Goal: Information Seeking & Learning: Learn about a topic

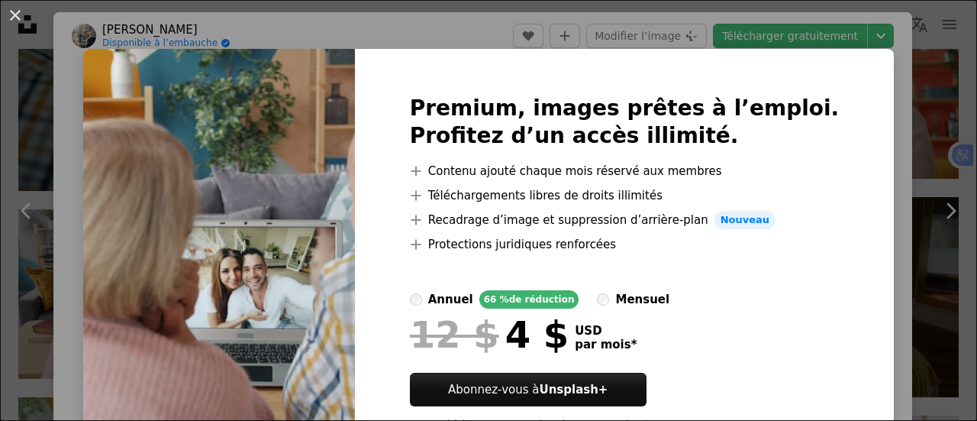
scroll to position [62, 0]
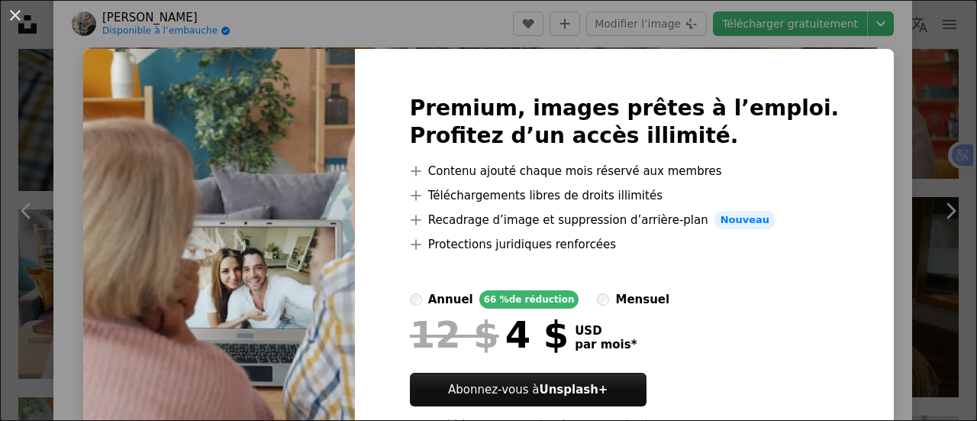
click at [355, 174] on img at bounding box center [219, 269] width 272 height 440
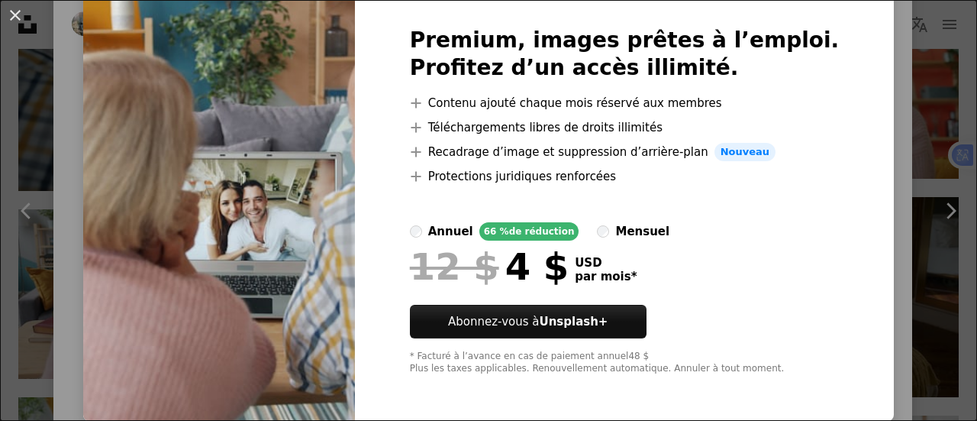
click at [279, 328] on img at bounding box center [219, 201] width 272 height 440
click at [24, 14] on button "An X shape" at bounding box center [15, 15] width 18 height 18
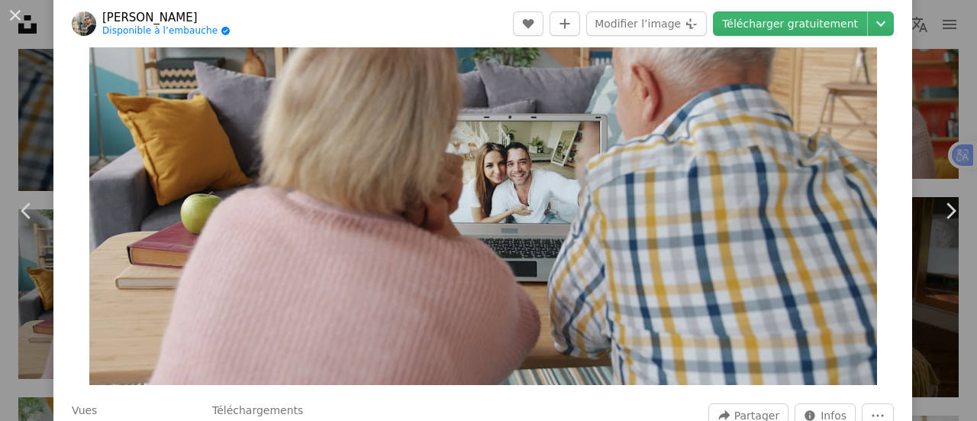
scroll to position [127, 0]
click at [571, 27] on icon "A plus sign" at bounding box center [565, 24] width 12 height 12
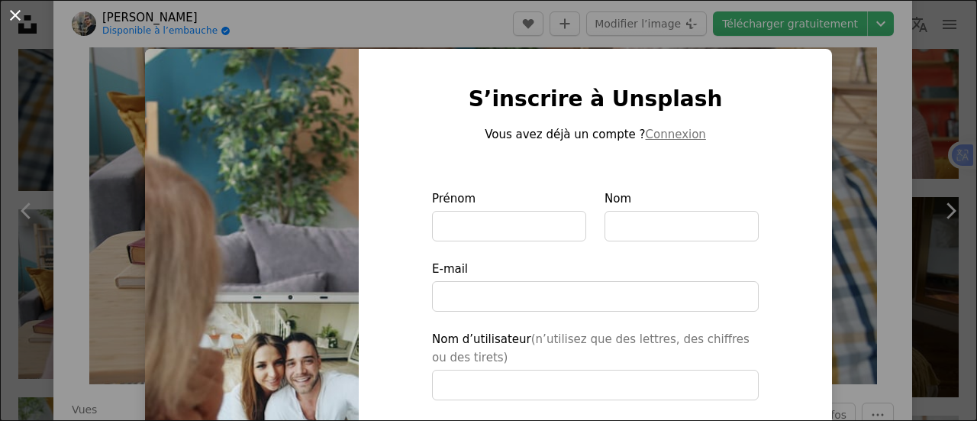
click at [14, 10] on button "An X shape" at bounding box center [15, 15] width 18 height 18
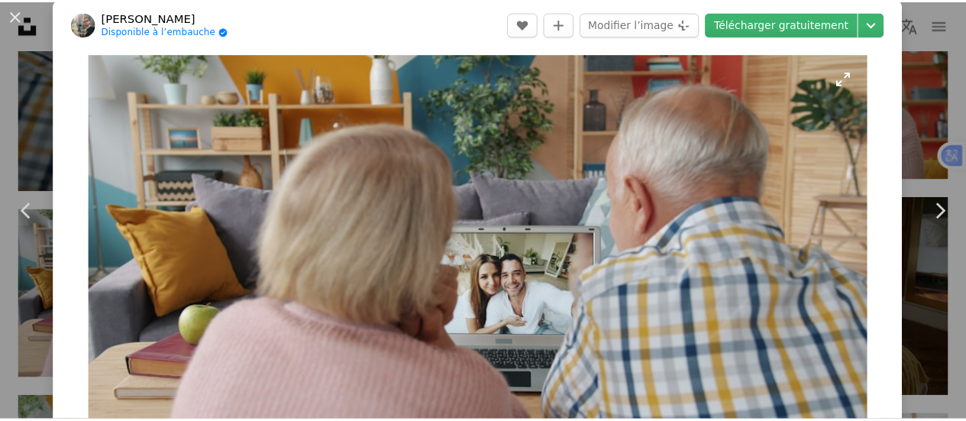
scroll to position [13, 0]
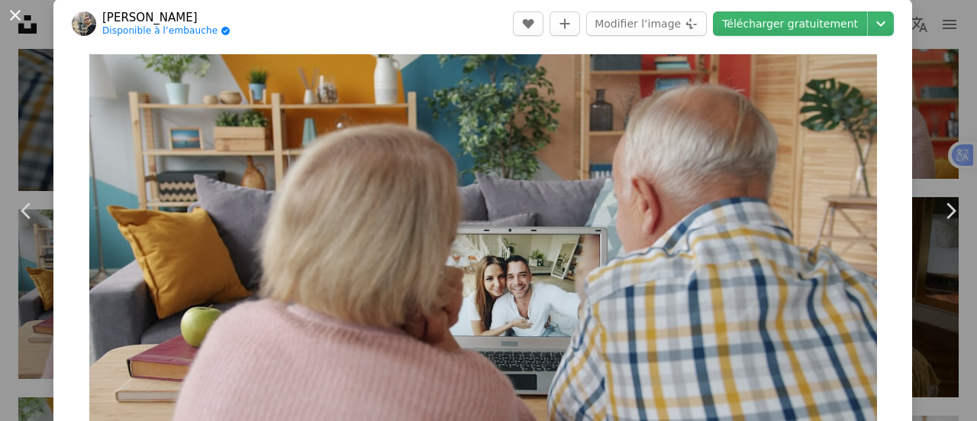
click at [6, 13] on button "An X shape" at bounding box center [15, 15] width 18 height 18
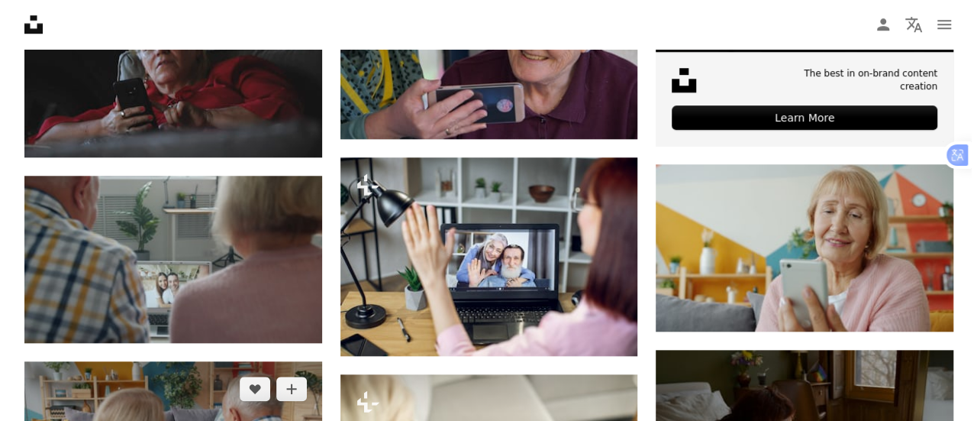
scroll to position [659, 0]
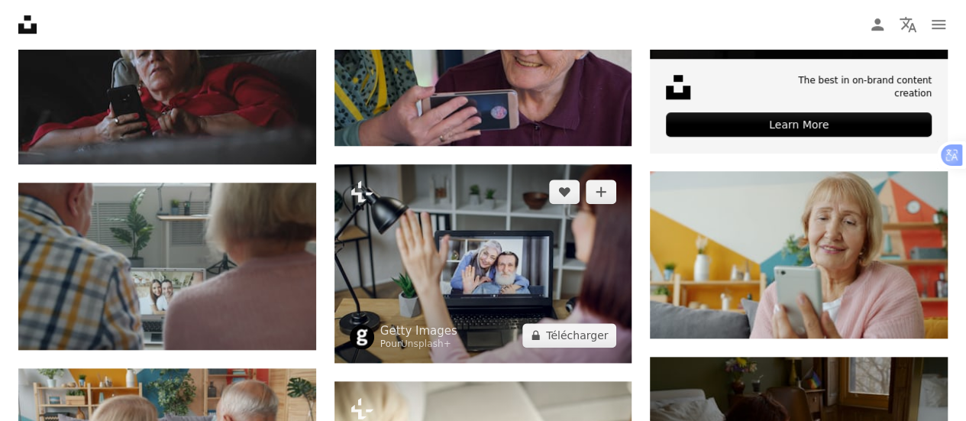
click at [435, 289] on img at bounding box center [483, 263] width 298 height 198
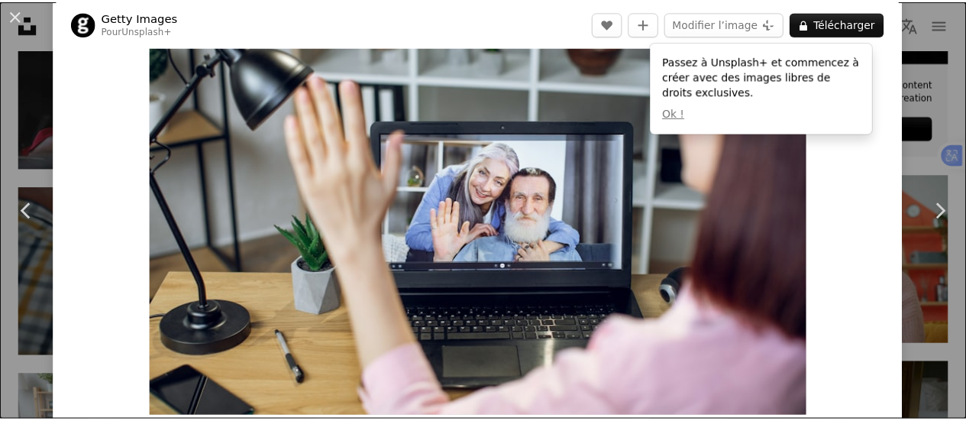
scroll to position [93, 0]
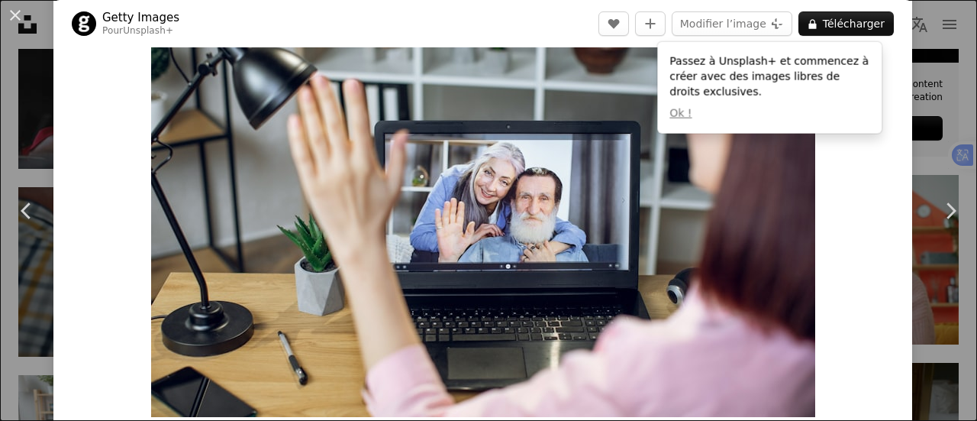
click at [843, 189] on div "Zoom in" at bounding box center [482, 195] width 859 height 458
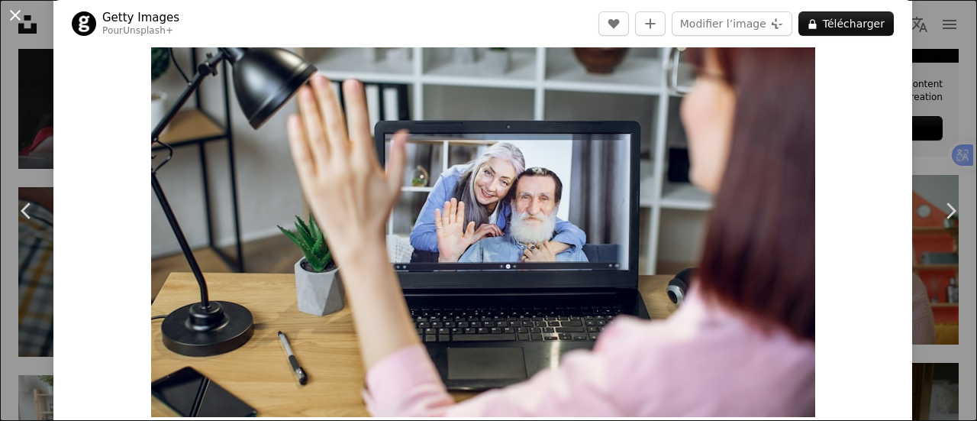
click at [12, 10] on button "An X shape" at bounding box center [15, 15] width 18 height 18
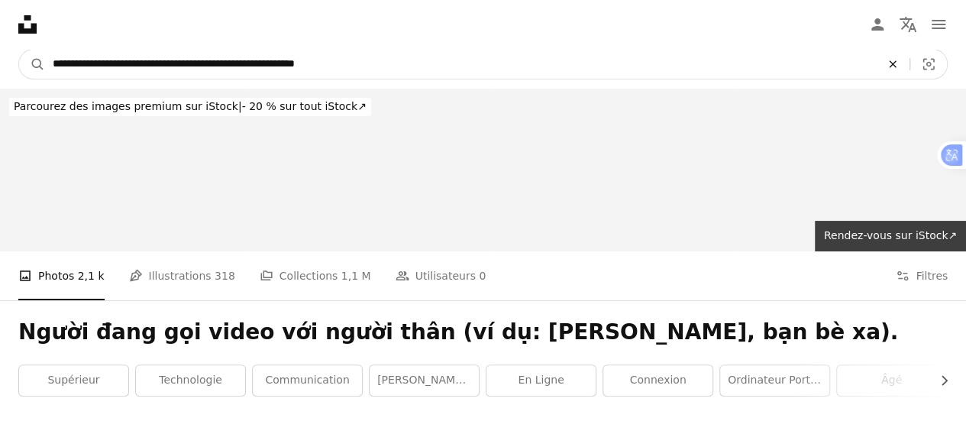
click at [891, 69] on icon "An X shape" at bounding box center [892, 64] width 34 height 12
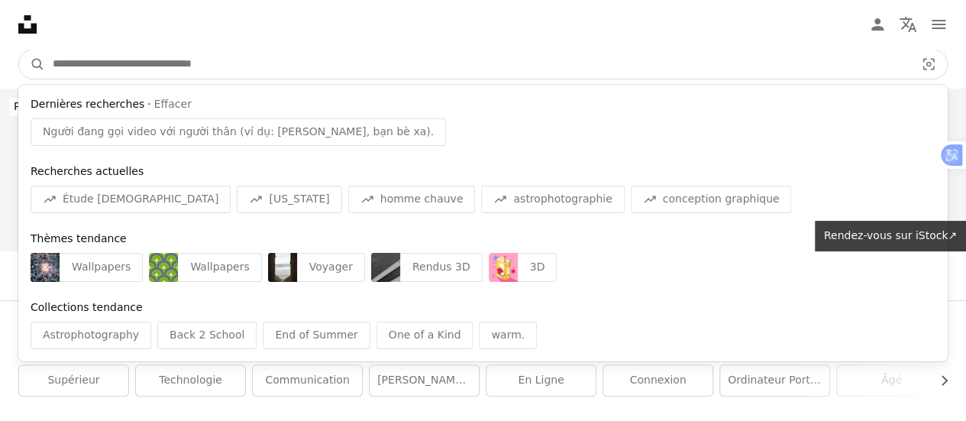
click at [600, 55] on input "Rechercher des visuels sur tout le site" at bounding box center [477, 64] width 865 height 29
paste input "**********"
type input "**********"
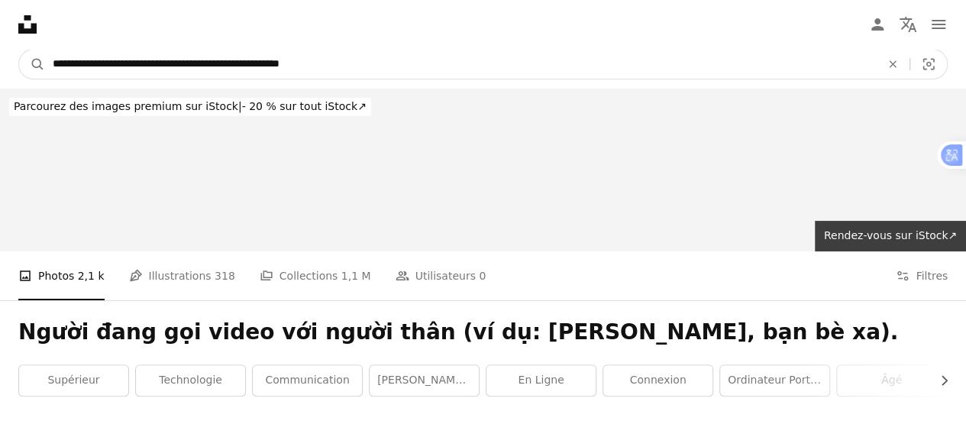
click button "A magnifying glass" at bounding box center [32, 64] width 26 height 29
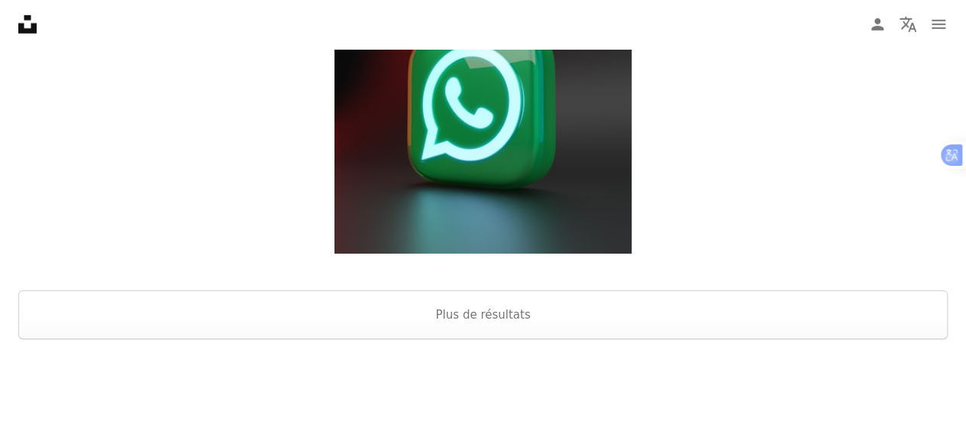
scroll to position [2250, 0]
click at [463, 321] on button "Plus de résultats" at bounding box center [482, 313] width 929 height 49
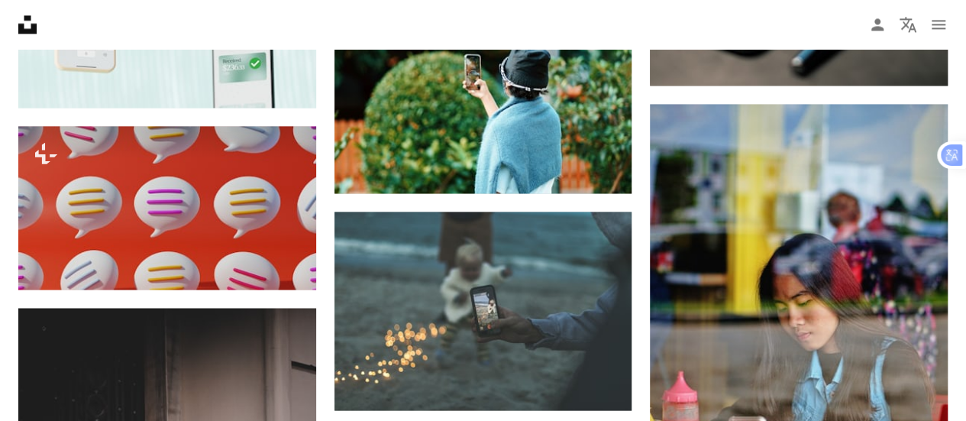
scroll to position [18451, 0]
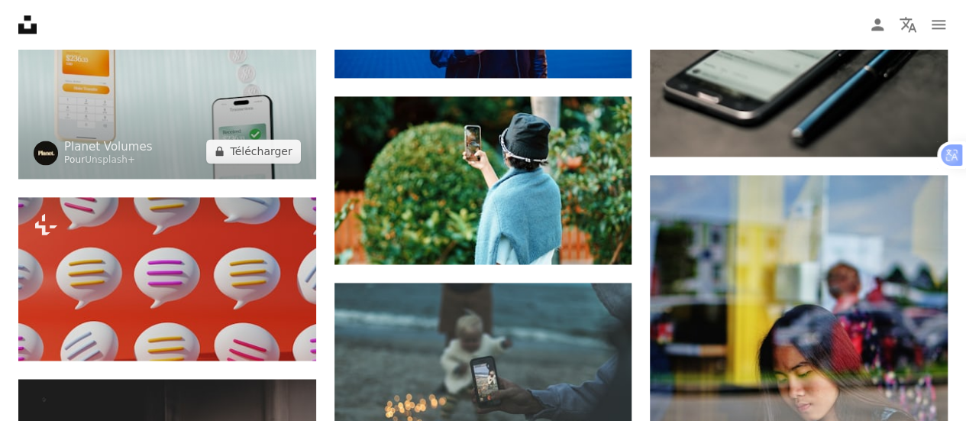
click at [272, 92] on img at bounding box center [167, 69] width 298 height 218
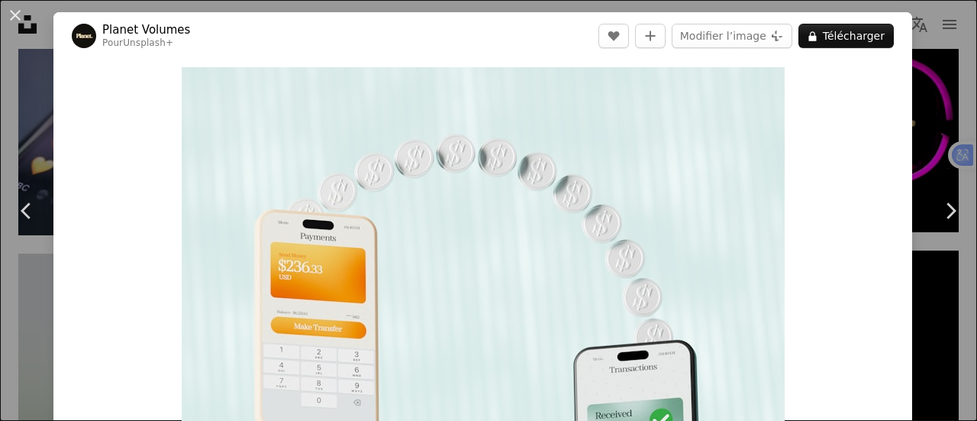
scroll to position [17481, 0]
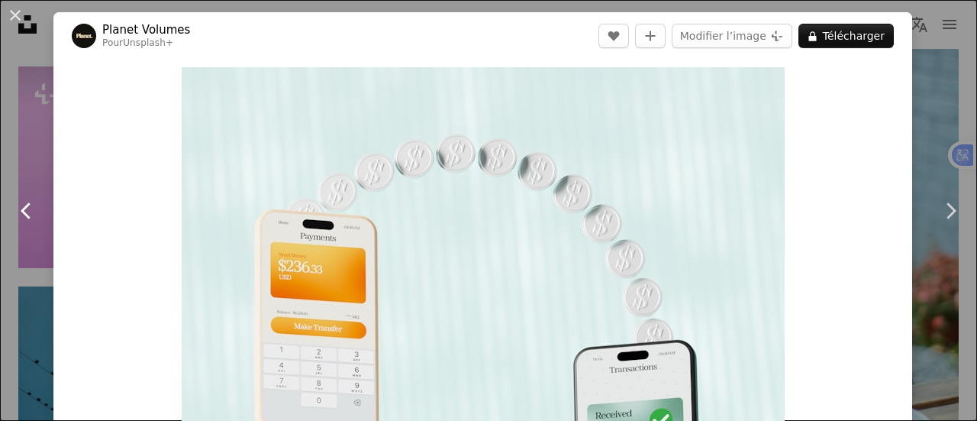
click at [31, 137] on link "Chevron left" at bounding box center [26, 210] width 53 height 147
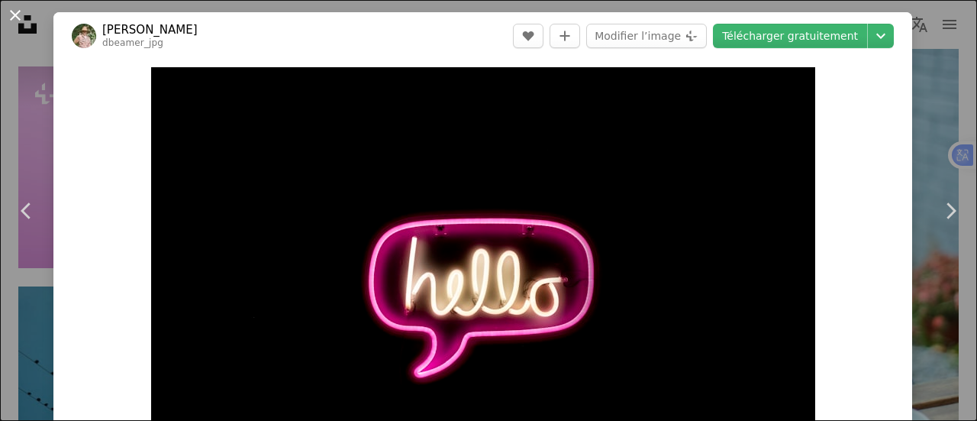
click at [15, 6] on button "An X shape" at bounding box center [15, 15] width 18 height 18
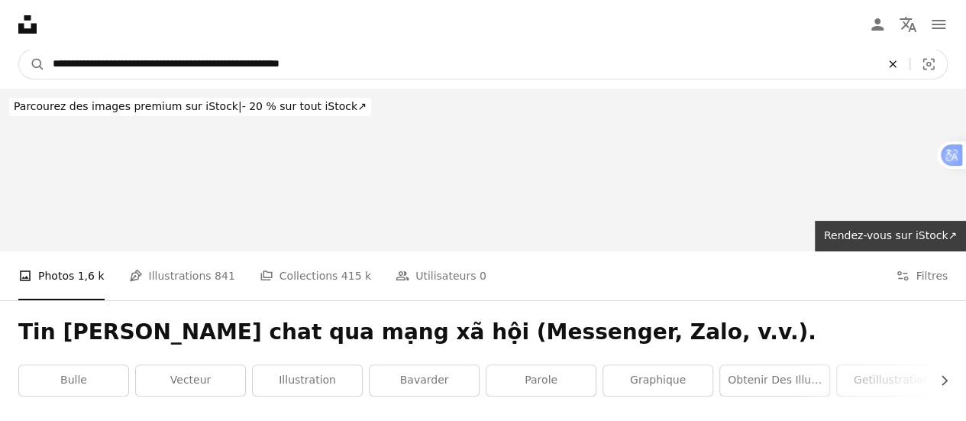
click at [900, 65] on icon "An X shape" at bounding box center [892, 64] width 34 height 12
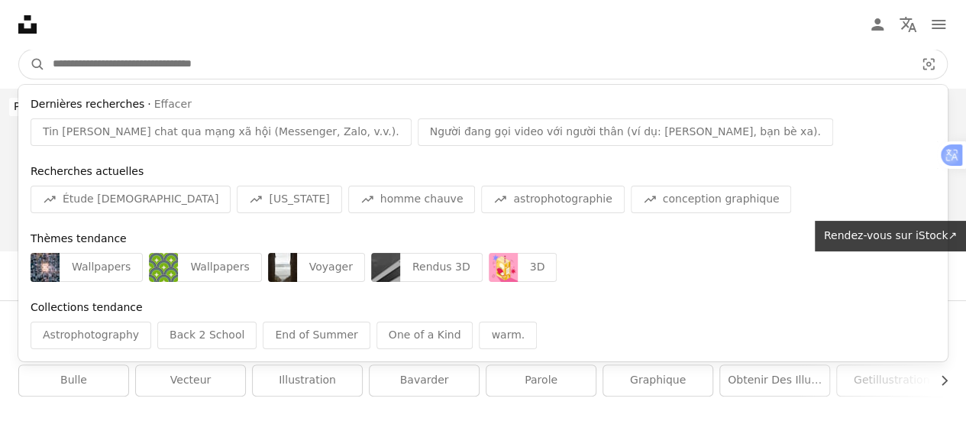
click at [733, 69] on input "Rechercher des visuels sur tout le site" at bounding box center [477, 64] width 865 height 29
paste input "**********"
type input "**********"
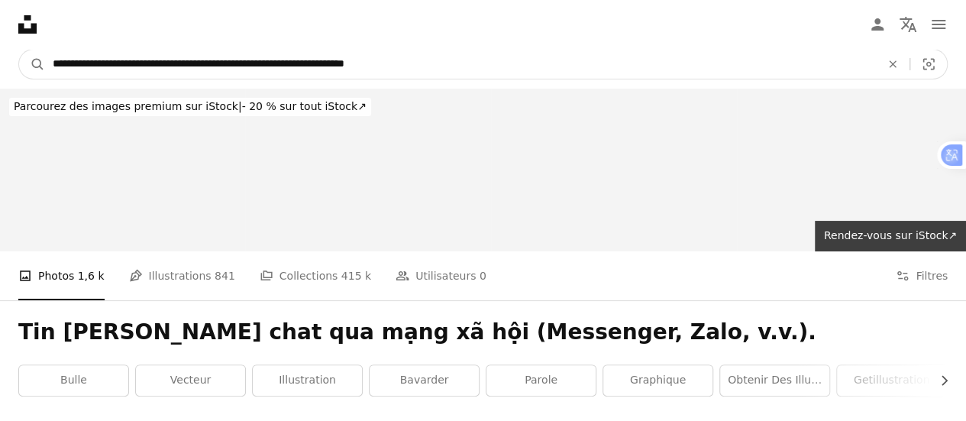
click at [733, 69] on input "**********" at bounding box center [460, 64] width 830 height 29
click button "A magnifying glass" at bounding box center [32, 64] width 26 height 29
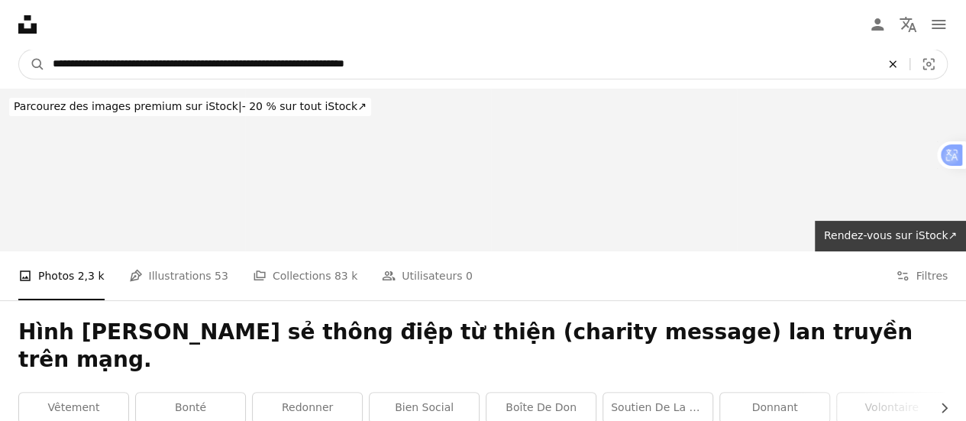
click at [894, 61] on icon "An X shape" at bounding box center [892, 64] width 34 height 12
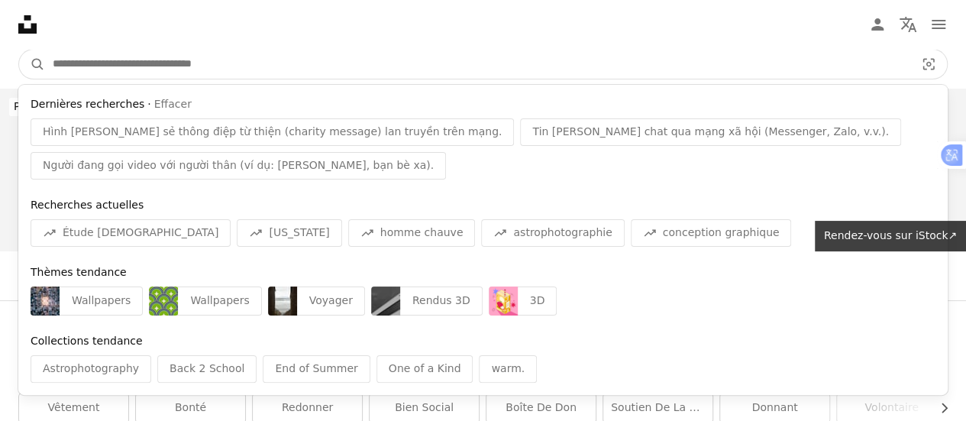
click at [759, 61] on input "Rechercher des visuels sur tout le site" at bounding box center [477, 64] width 865 height 29
paste input "**********"
type input "**********"
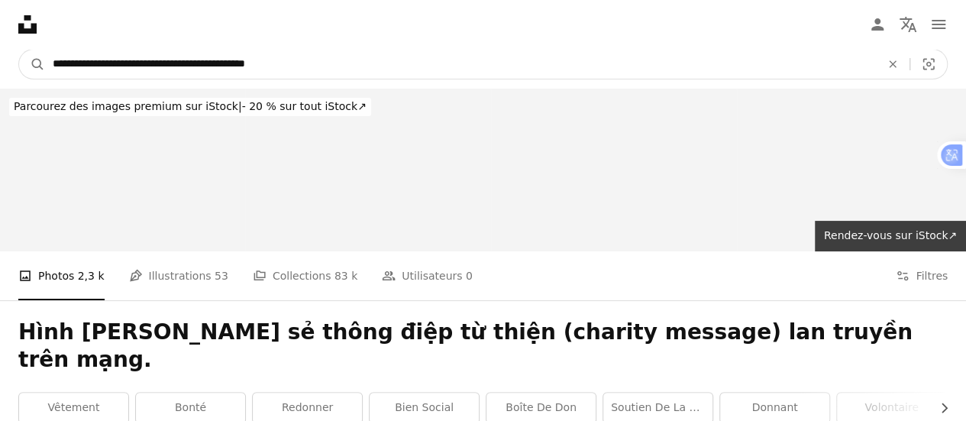
click button "A magnifying glass" at bounding box center [32, 64] width 26 height 29
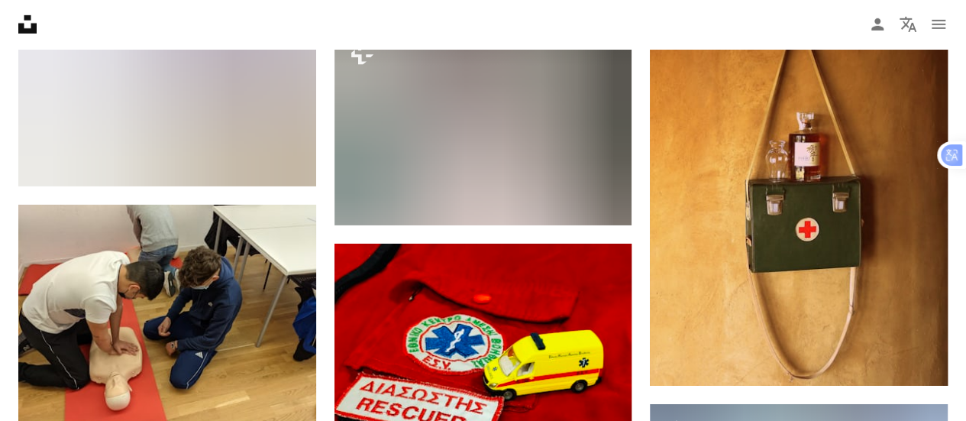
scroll to position [2407, 0]
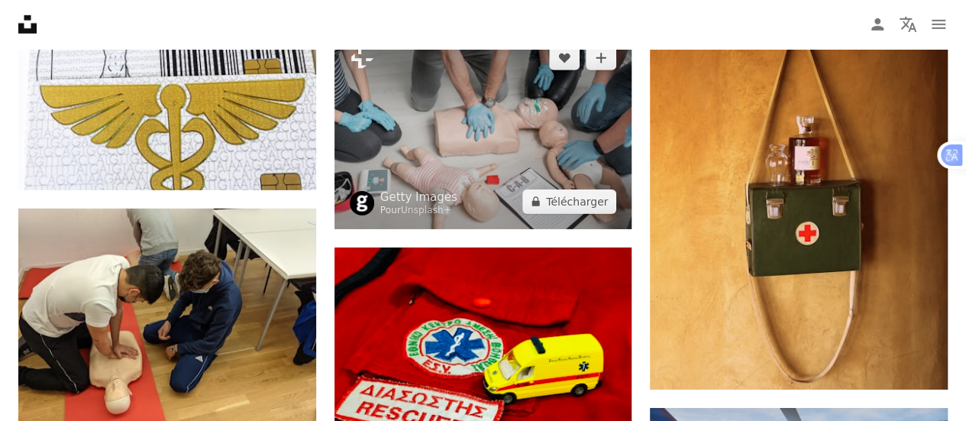
click at [472, 137] on img at bounding box center [483, 130] width 298 height 198
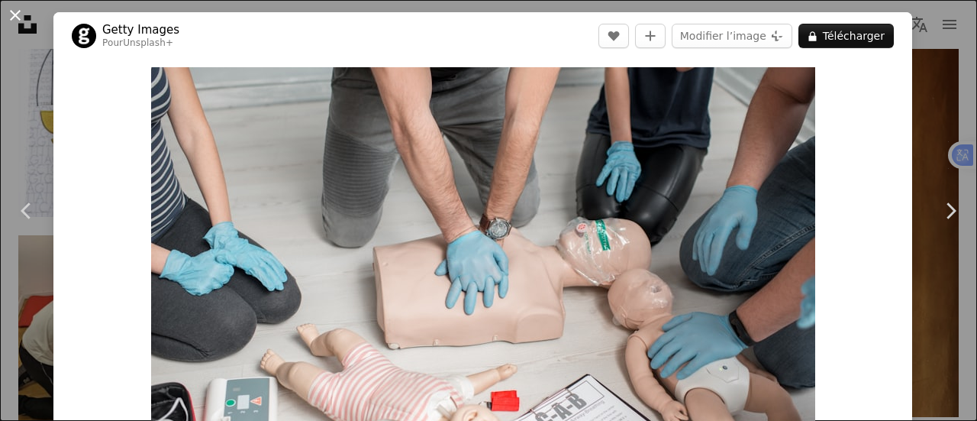
click at [15, 11] on button "An X shape" at bounding box center [15, 15] width 18 height 18
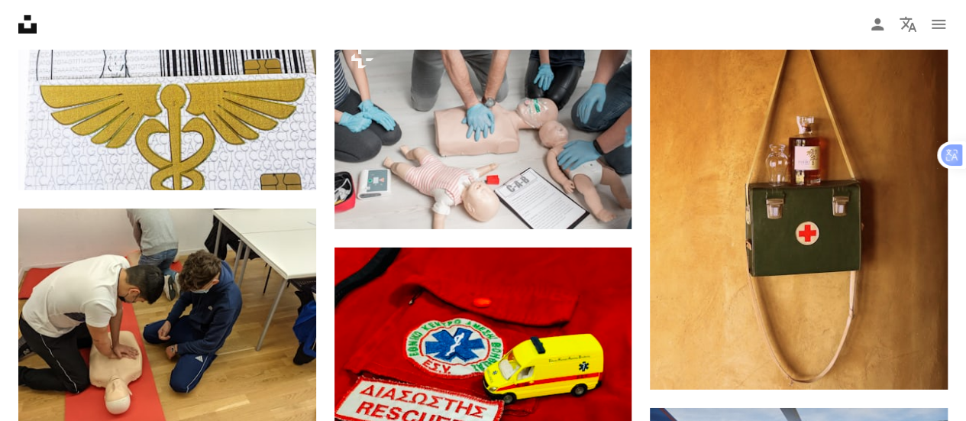
click at [15, 11] on icon "Unsplash logo Accueil Unsplash" at bounding box center [27, 24] width 31 height 31
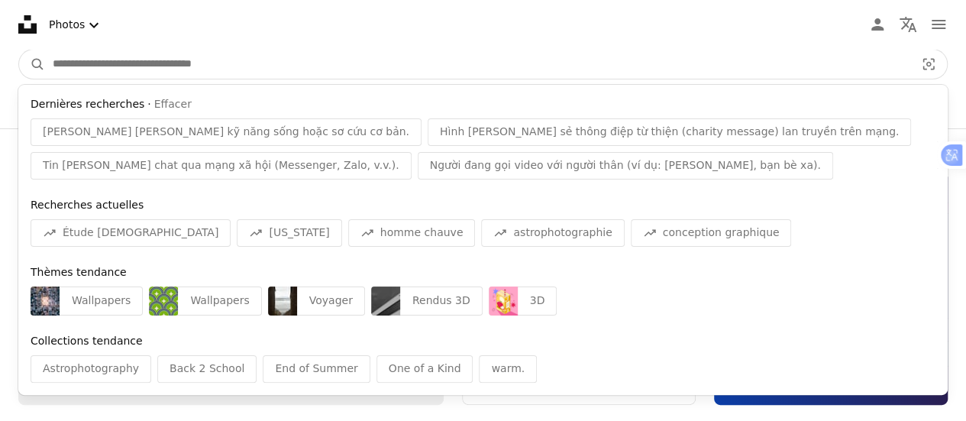
click at [426, 53] on input "Rechercher des visuels sur tout le site" at bounding box center [477, 64] width 865 height 29
paste input "**********"
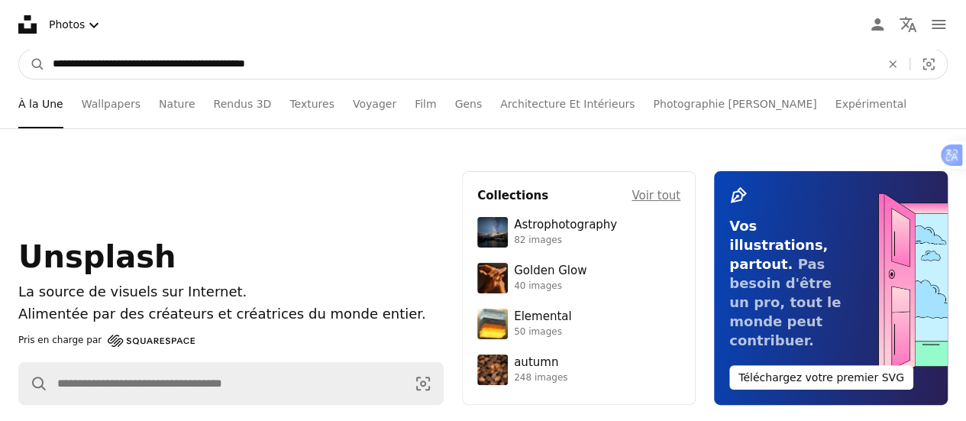
type input "**********"
click at [19, 50] on button "A magnifying glass" at bounding box center [32, 64] width 26 height 29
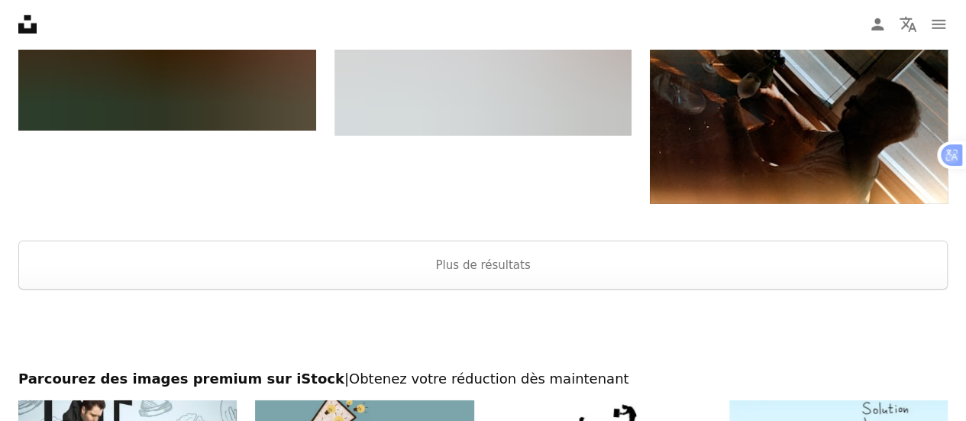
scroll to position [5173, 0]
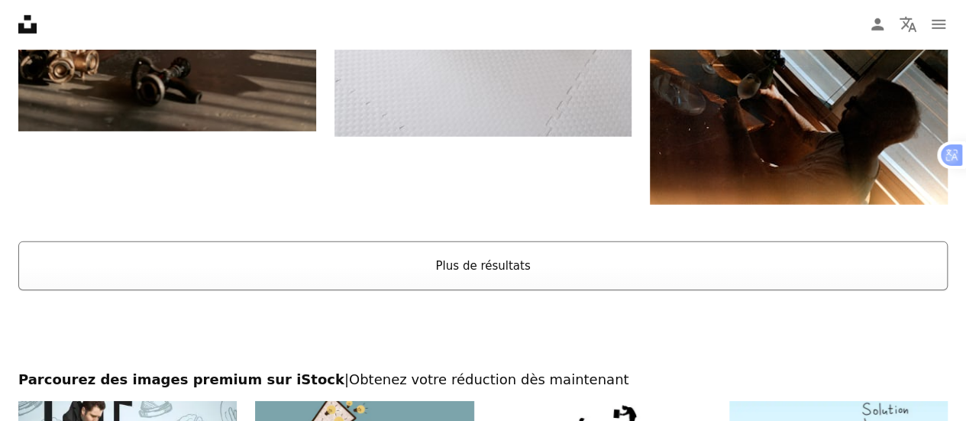
click at [482, 263] on button "Plus de résultats" at bounding box center [482, 265] width 929 height 49
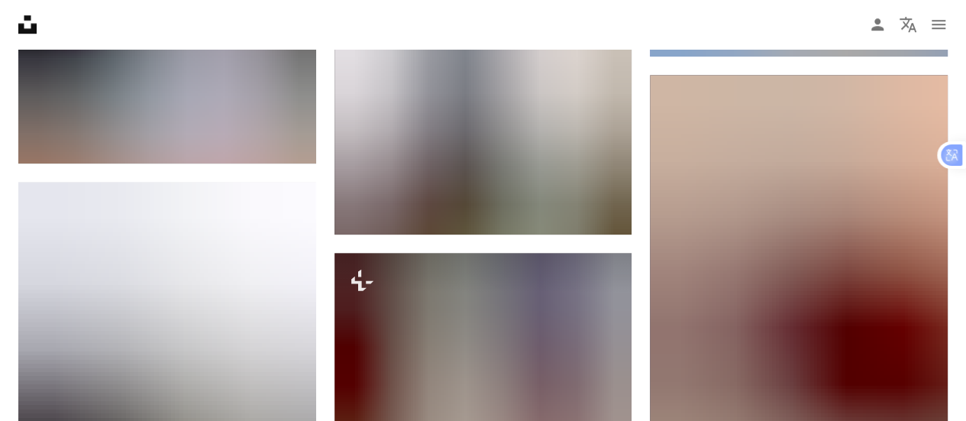
scroll to position [15195, 0]
